Goal: Transaction & Acquisition: Purchase product/service

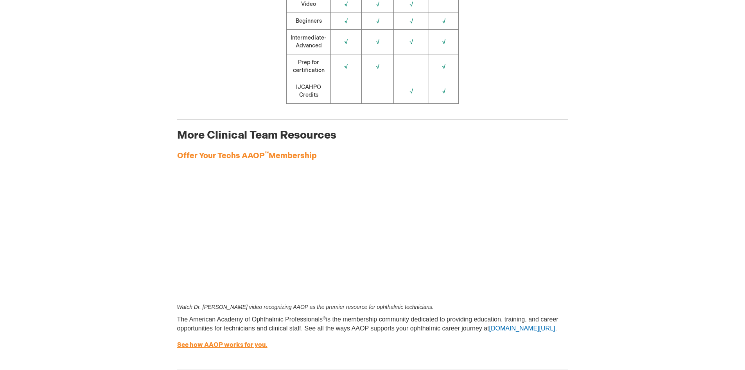
scroll to position [1095, 0]
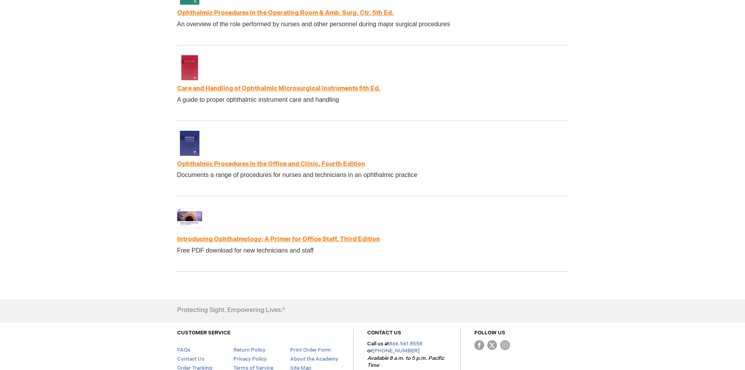
scroll to position [1603, 0]
click at [244, 242] on link "Introducing Ophthalmology: A Primer for Office Staff, Third Edition" at bounding box center [278, 238] width 203 height 7
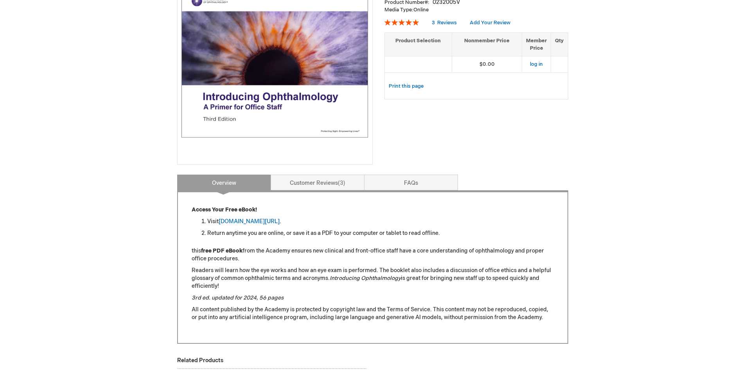
scroll to position [156, 0]
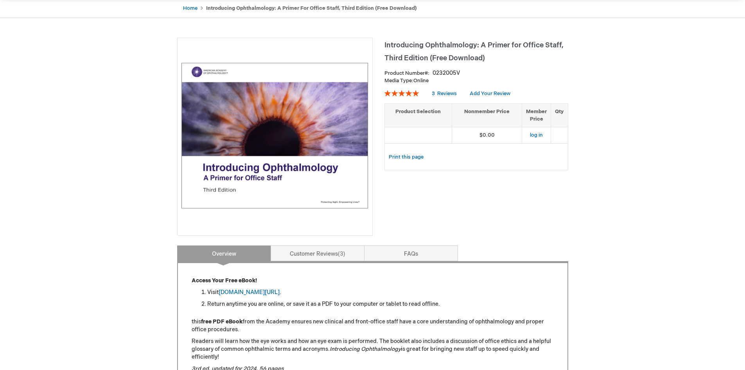
click at [280, 123] on img at bounding box center [274, 135] width 187 height 187
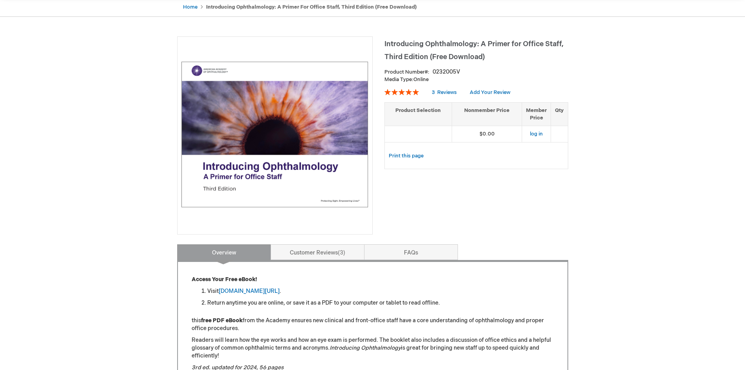
scroll to position [78, 0]
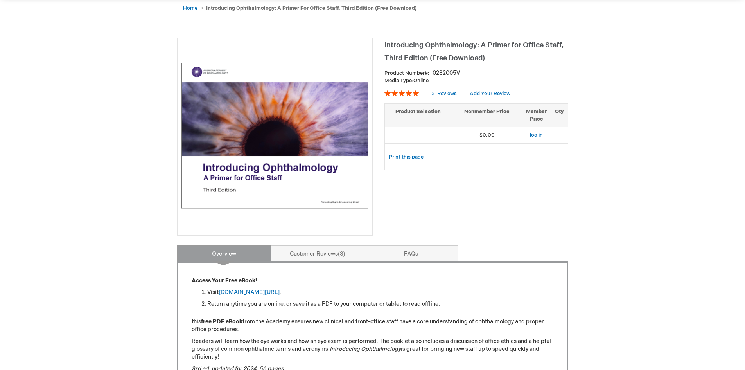
click at [536, 135] on link "log in" at bounding box center [536, 135] width 13 height 6
